Goal: Navigation & Orientation: Find specific page/section

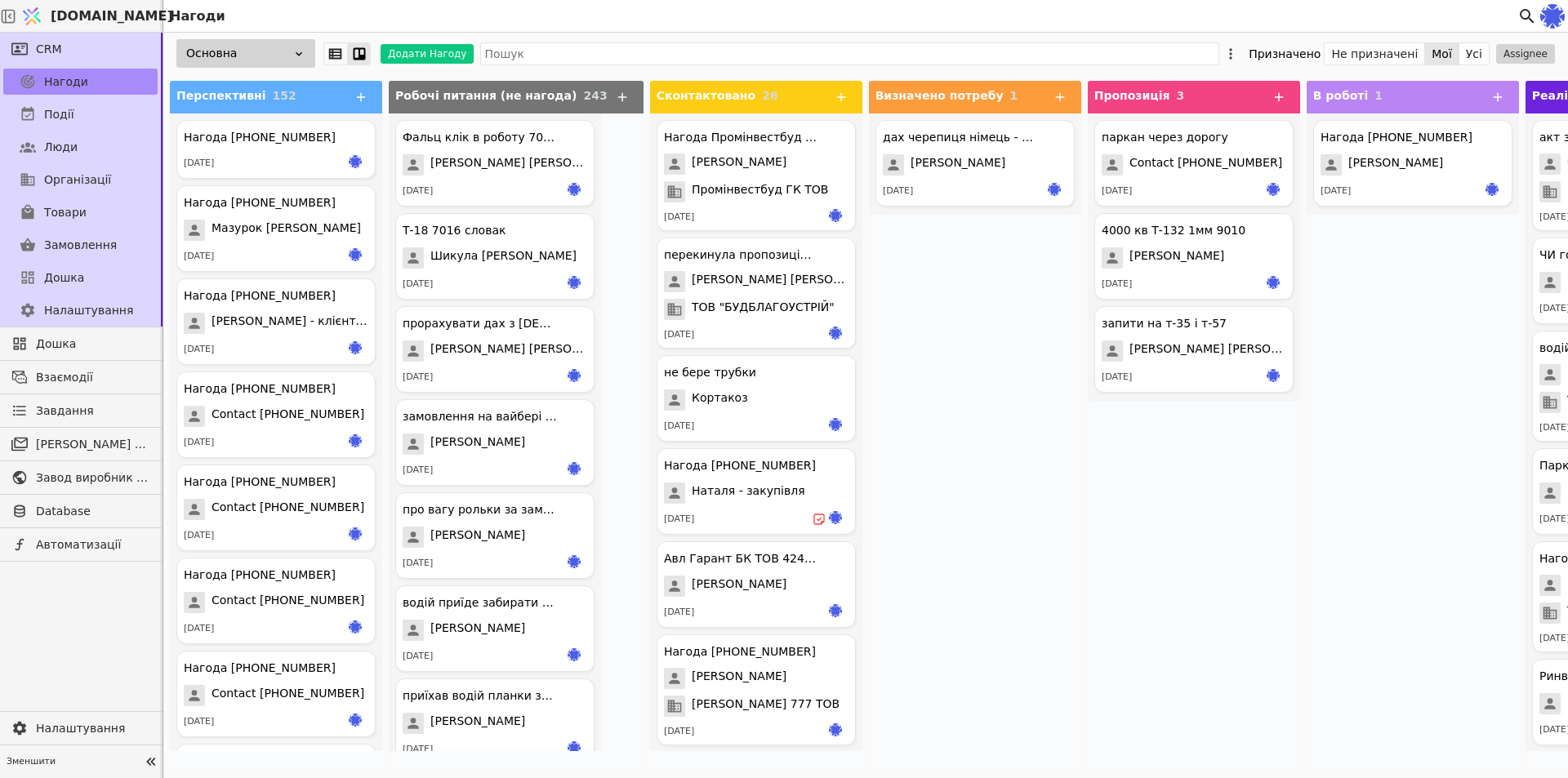
click at [1090, 610] on div "паркан через дорогу Contact +380934218429 18.06.2025 4000 кв Т-132 1мм 9010 Анд…" at bounding box center [1194, 442] width 212 height 658
click at [75, 355] on link "Дошка" at bounding box center [81, 343] width 154 height 26
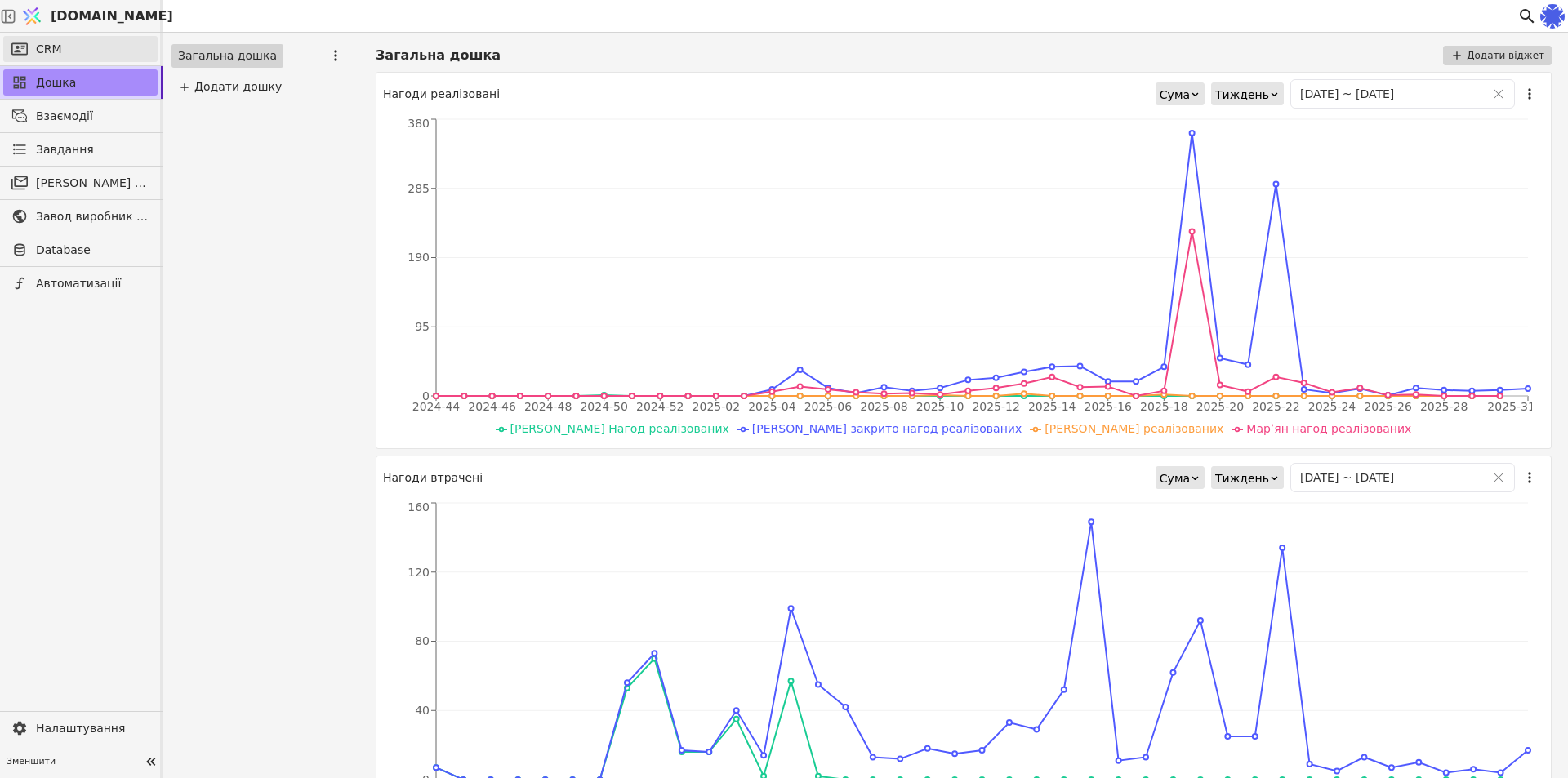
click at [21, 53] on icon at bounding box center [19, 49] width 16 height 16
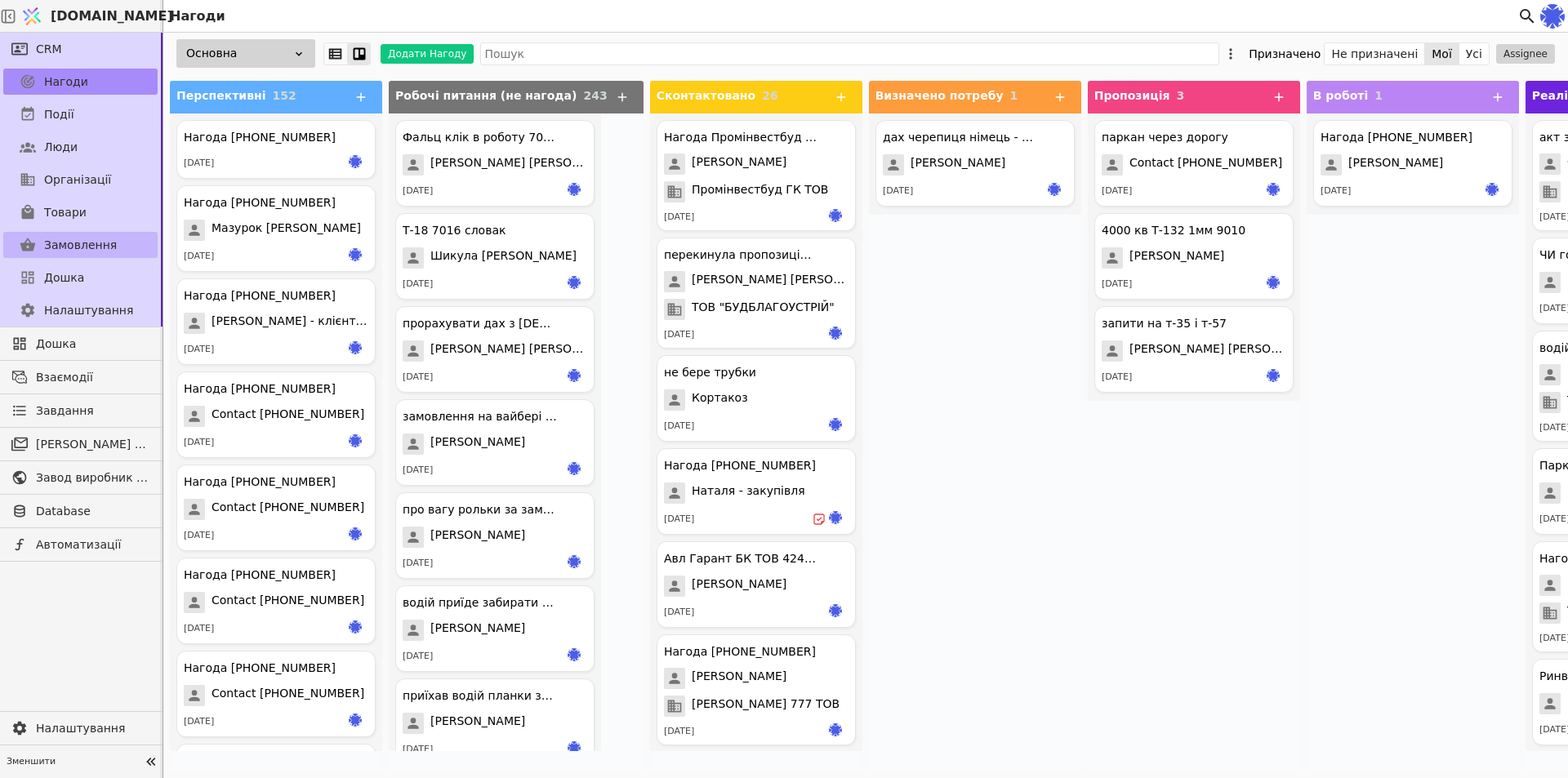
click at [91, 240] on span "Замовлення" at bounding box center [81, 245] width 73 height 17
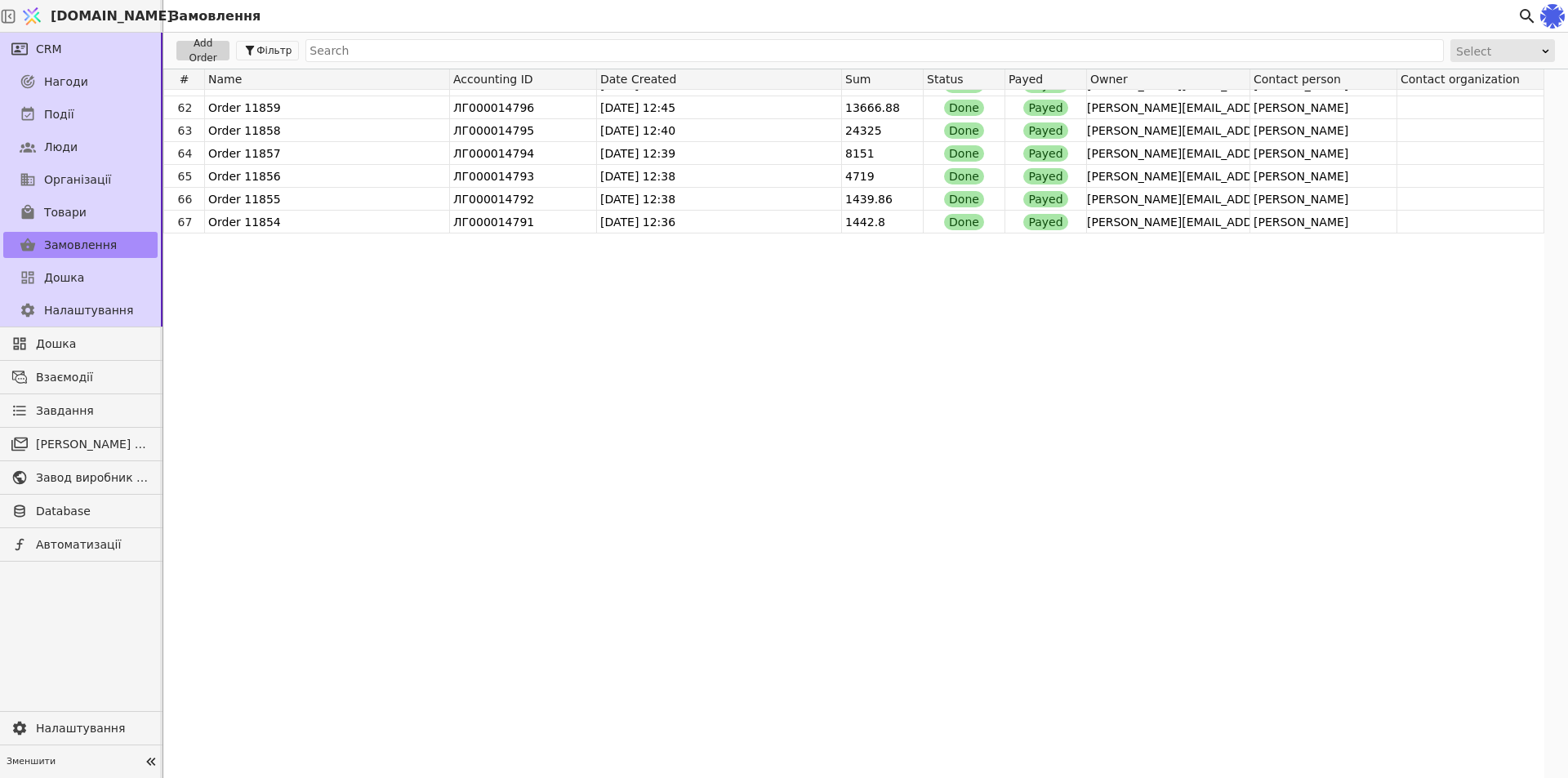
scroll to position [817, 0]
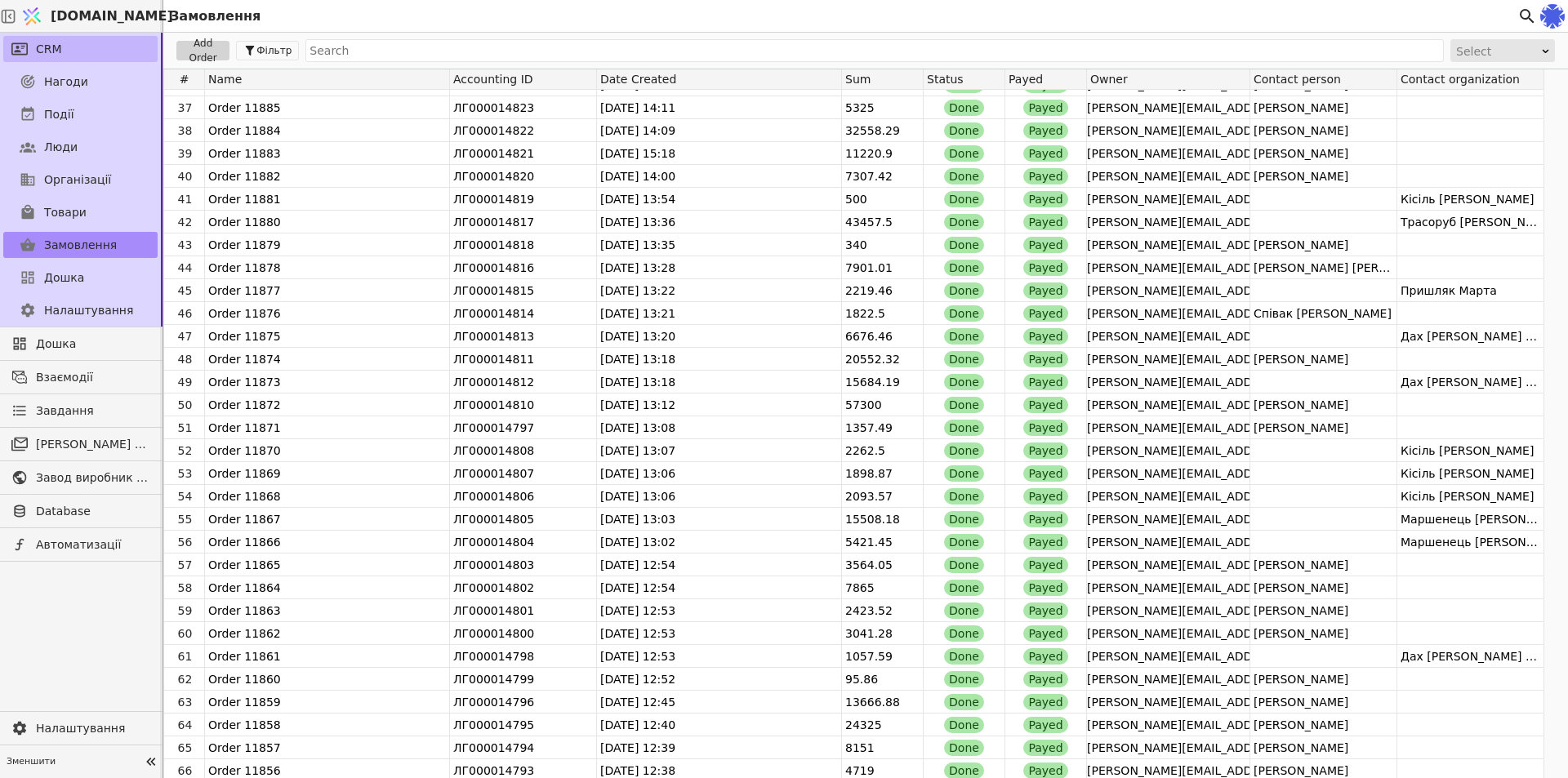
click at [55, 55] on span "CRM" at bounding box center [49, 50] width 26 height 17
